Goal: Task Accomplishment & Management: Use online tool/utility

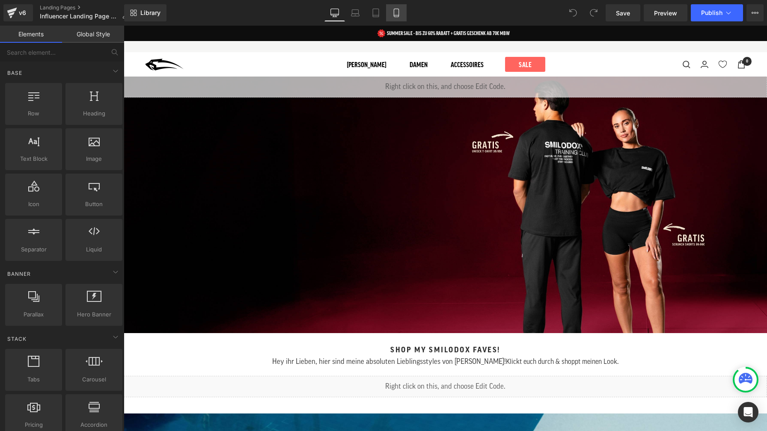
click at [397, 12] on icon at bounding box center [396, 13] width 9 height 9
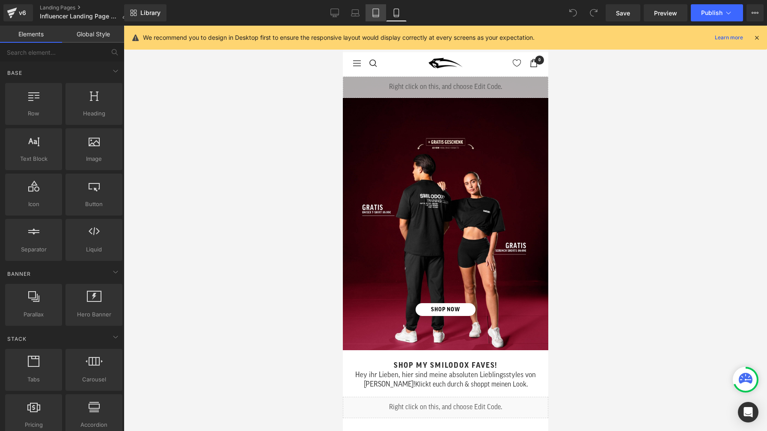
click at [374, 10] on icon at bounding box center [375, 13] width 9 height 9
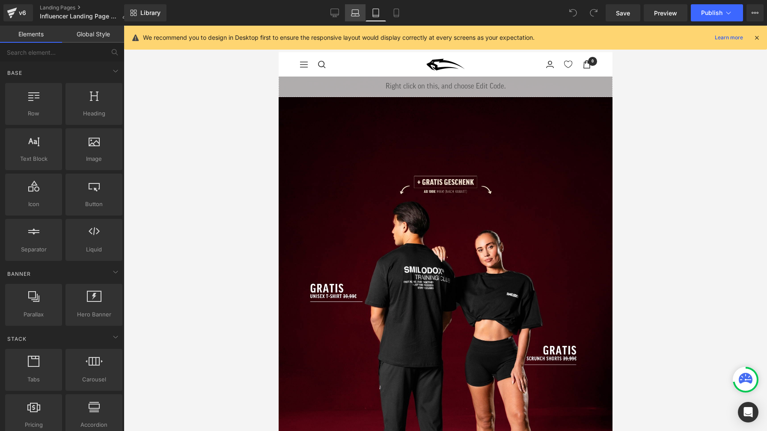
scroll to position [51, 0]
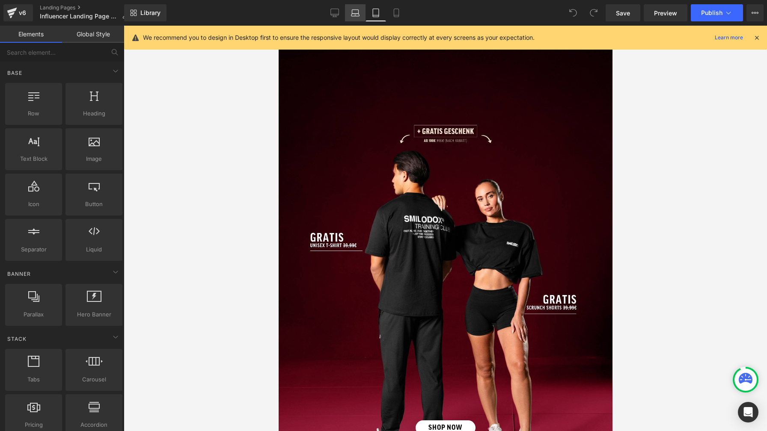
click at [357, 16] on icon at bounding box center [355, 13] width 9 height 9
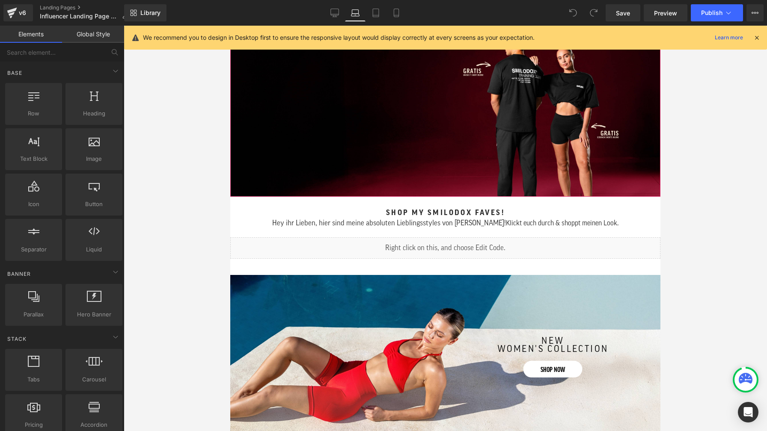
scroll to position [0, 0]
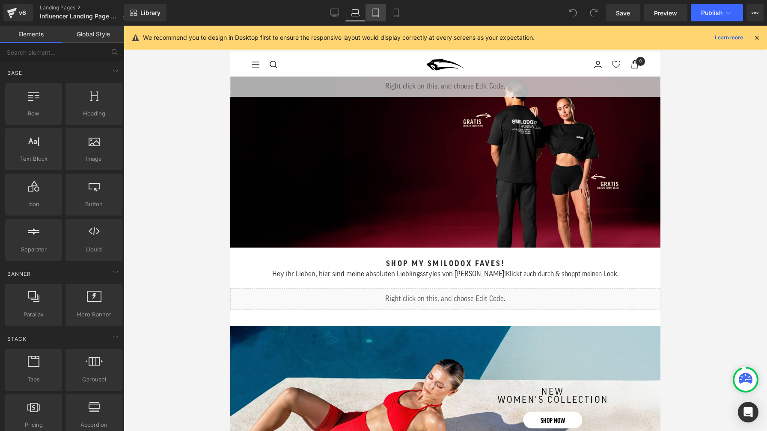
click at [381, 15] on link "Tablet" at bounding box center [375, 12] width 21 height 17
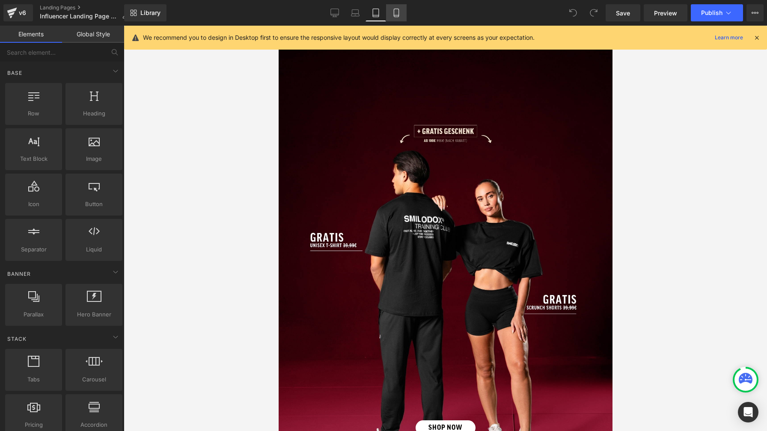
click at [396, 15] on icon at bounding box center [396, 15] width 5 height 0
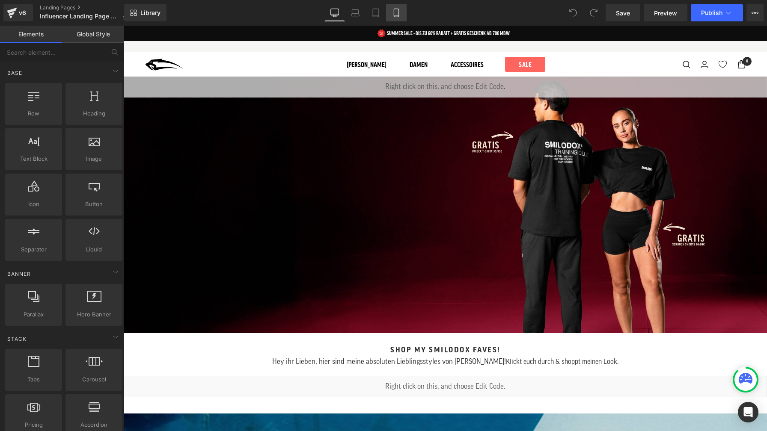
click at [396, 12] on icon at bounding box center [396, 13] width 9 height 9
click at [380, 12] on link "Tablet" at bounding box center [375, 12] width 21 height 17
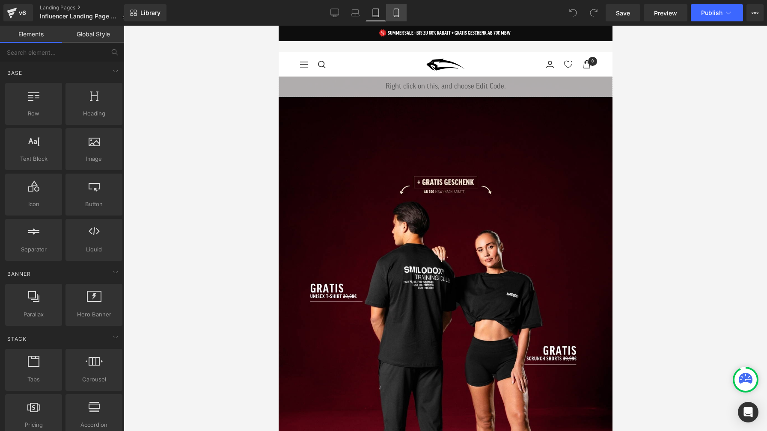
click at [395, 13] on icon at bounding box center [396, 13] width 9 height 9
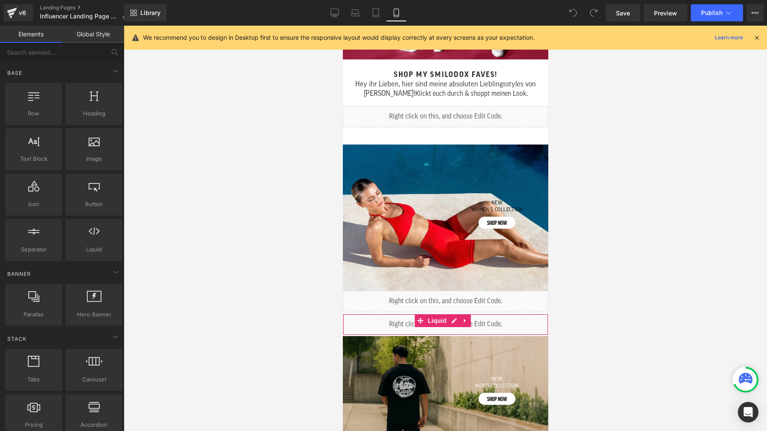
scroll to position [291, 0]
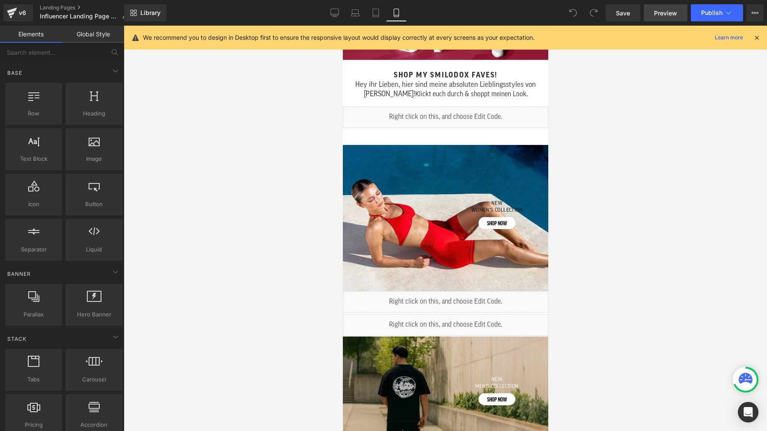
click at [668, 10] on span "Preview" at bounding box center [665, 13] width 23 height 9
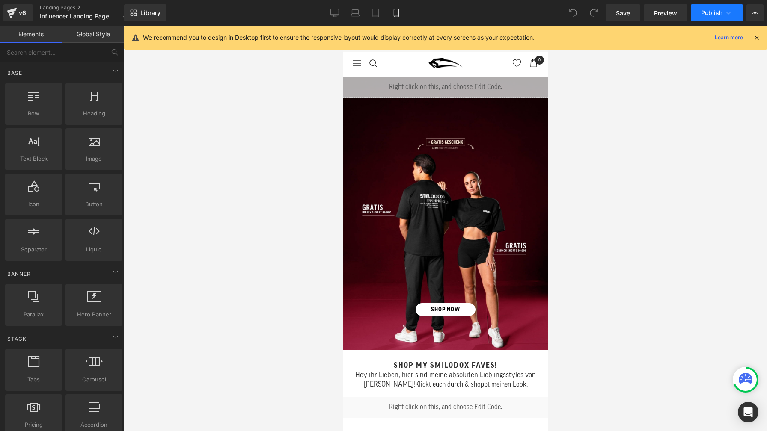
click at [715, 14] on span "Publish" at bounding box center [711, 12] width 21 height 7
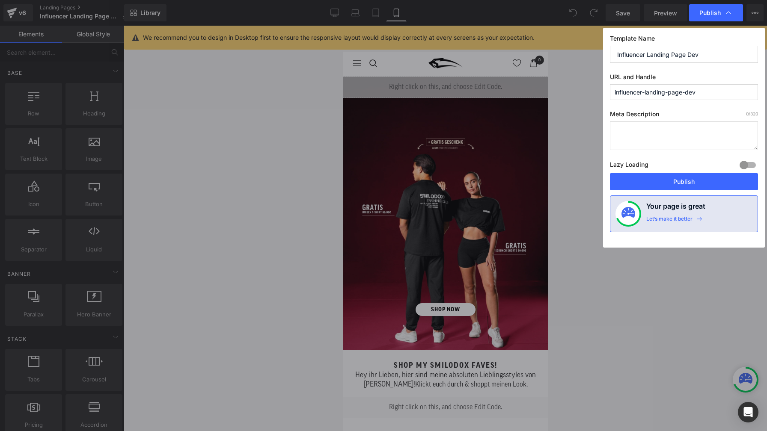
drag, startPoint x: 688, startPoint y: 54, endPoint x: 702, endPoint y: 55, distance: 14.6
click at [702, 55] on input "Influencer Landing Page Dev" at bounding box center [684, 54] width 148 height 17
click at [694, 183] on button "Publish" at bounding box center [684, 181] width 148 height 17
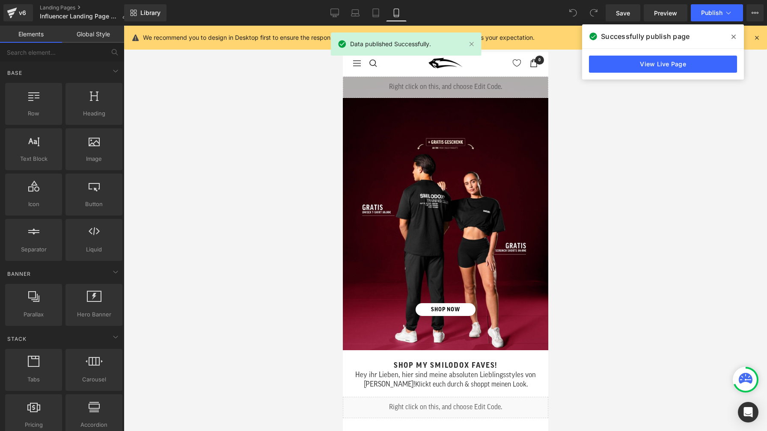
click at [734, 35] on icon at bounding box center [733, 36] width 4 height 7
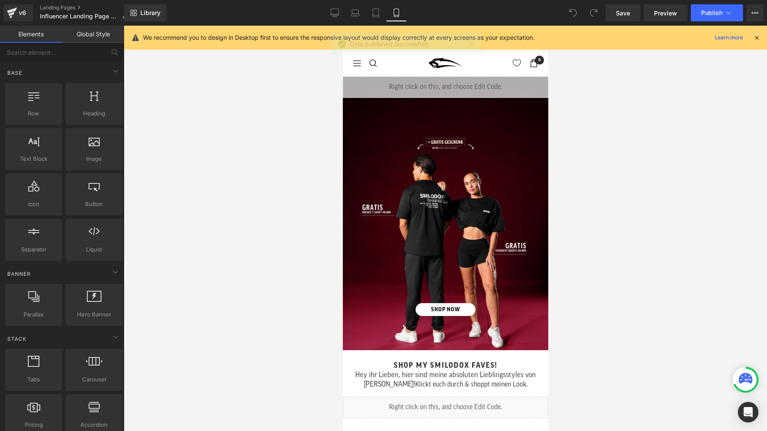
click at [654, 122] on div at bounding box center [445, 229] width 643 height 406
click at [339, 12] on icon at bounding box center [335, 12] width 8 height 6
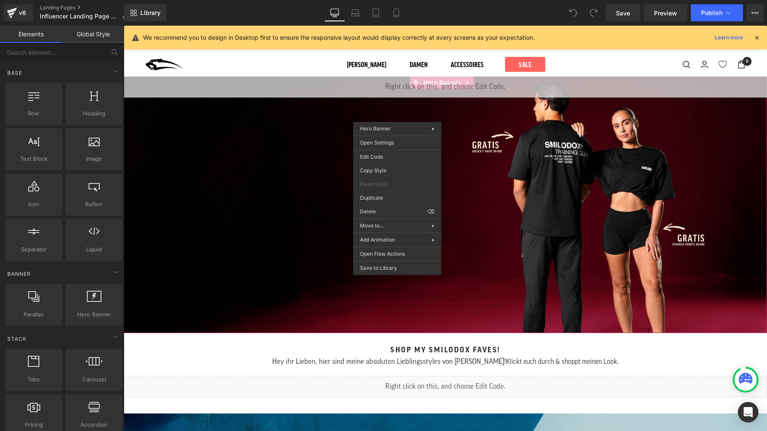
click at [337, 117] on div "Liquid" at bounding box center [445, 204] width 643 height 257
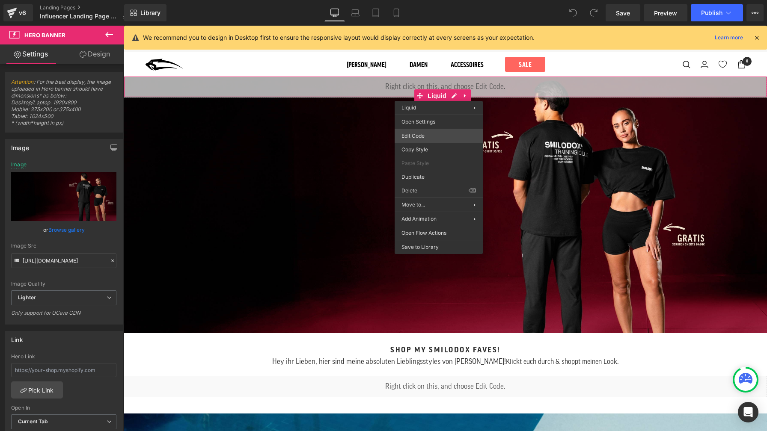
click at [432, 0] on div "You are previewing how the will restyle your page. You can not edit Elements in…" at bounding box center [383, 0] width 767 height 0
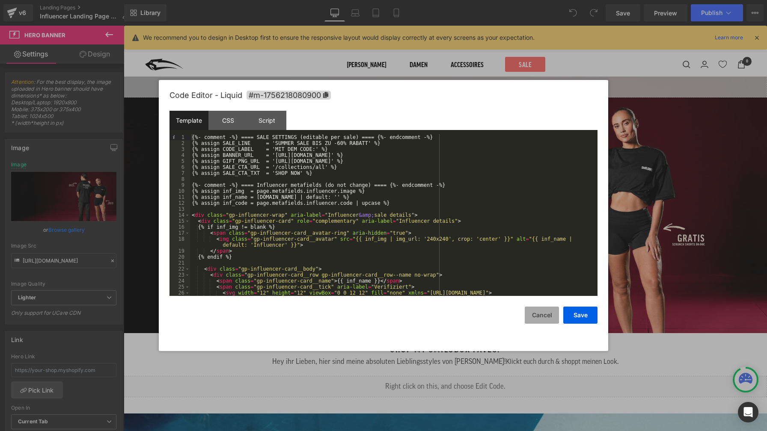
click at [542, 319] on button "Cancel" at bounding box center [542, 315] width 34 height 17
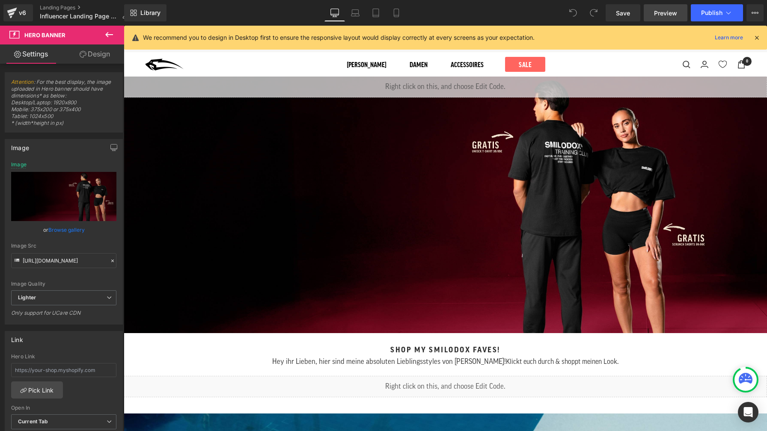
click at [663, 18] on link "Preview" at bounding box center [665, 12] width 44 height 17
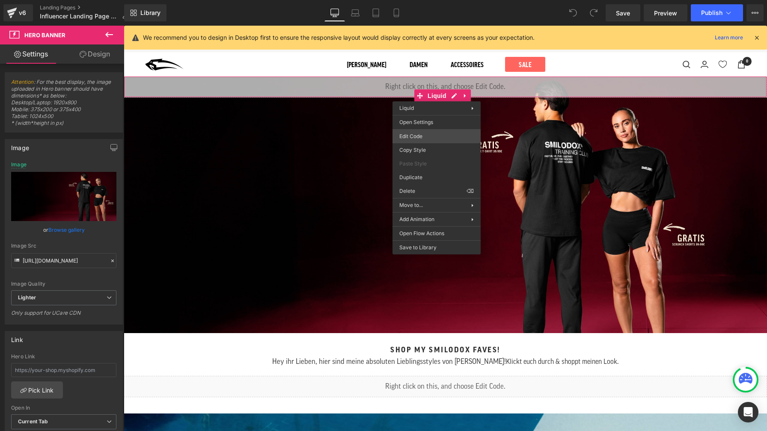
click at [427, 0] on div "You are previewing how the will restyle your page. You can not edit Elements in…" at bounding box center [383, 0] width 767 height 0
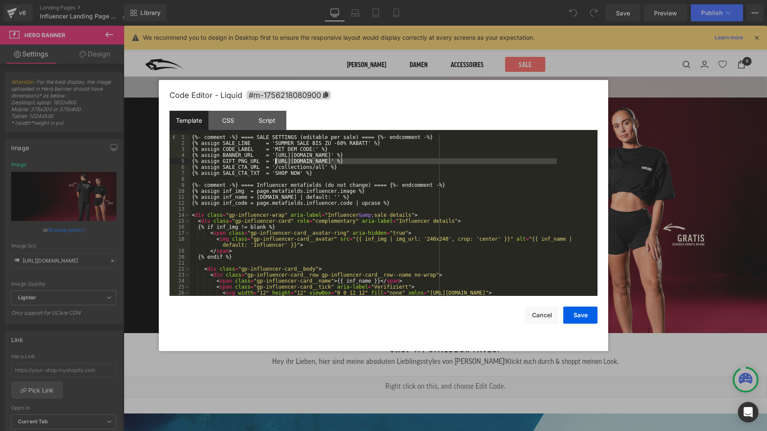
drag, startPoint x: 557, startPoint y: 160, endPoint x: 274, endPoint y: 160, distance: 282.8
click at [274, 160] on div "{%- comment -%} ==== SALE SETTINGS (editable per sale) ==== {%- endcomment -%} …" at bounding box center [392, 313] width 404 height 359
drag, startPoint x: 276, startPoint y: 155, endPoint x: 513, endPoint y: 156, distance: 236.6
click at [513, 156] on div "{%- comment -%} ==== SALE SETTINGS (editable per sale) ==== {%- endcomment -%} …" at bounding box center [392, 313] width 404 height 359
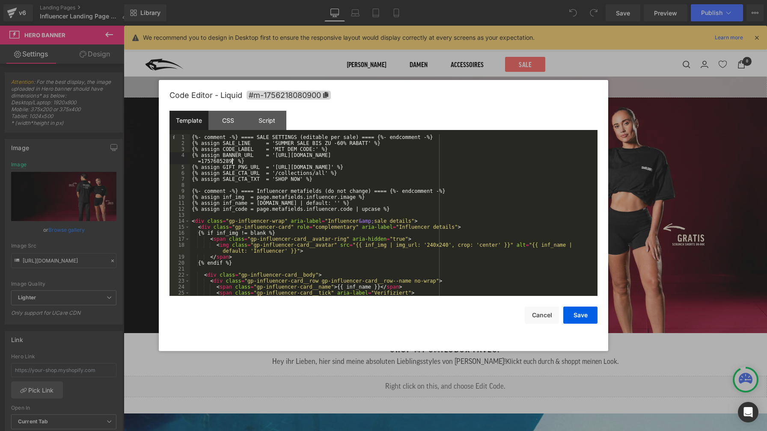
click at [340, 144] on div "{%- comment -%} ==== SALE SETTINGS (editable per sale) ==== {%- endcomment -%} …" at bounding box center [392, 221] width 404 height 174
click at [578, 317] on button "Save" at bounding box center [580, 315] width 34 height 17
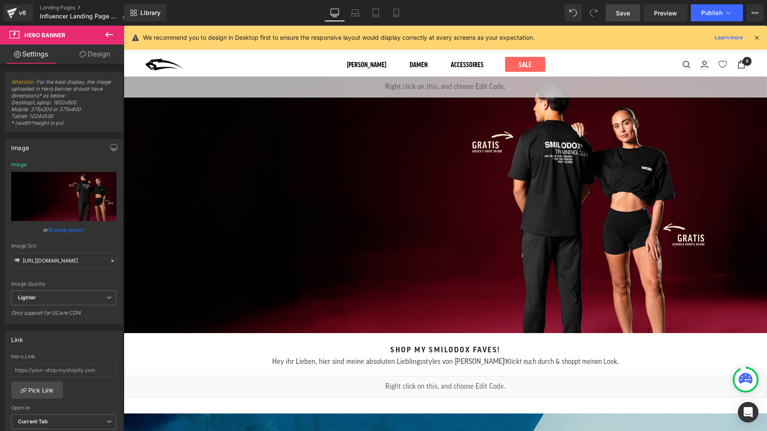
click at [624, 15] on span "Save" at bounding box center [623, 13] width 14 height 9
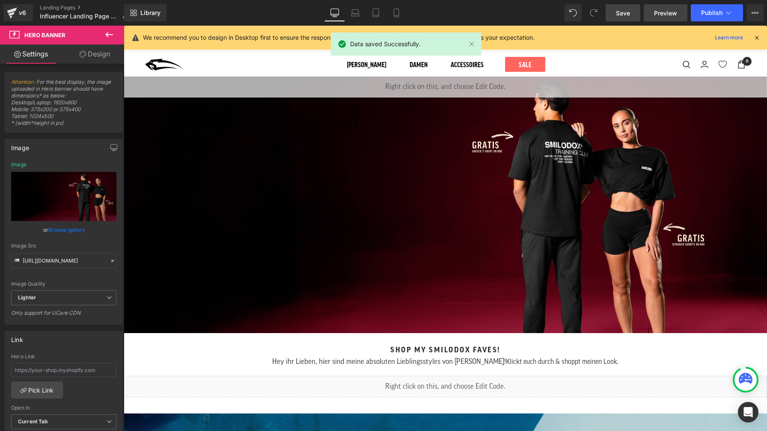
click at [656, 13] on span "Preview" at bounding box center [665, 13] width 23 height 9
